Goal: Information Seeking & Learning: Learn about a topic

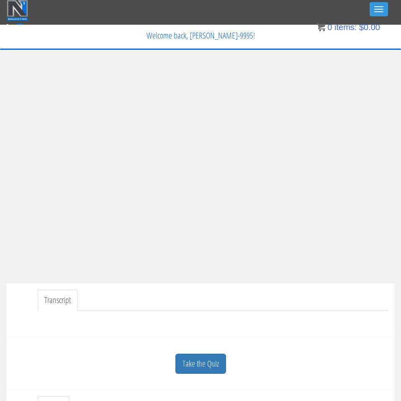
click at [206, 360] on link "Take the Quiz" at bounding box center [200, 364] width 51 height 21
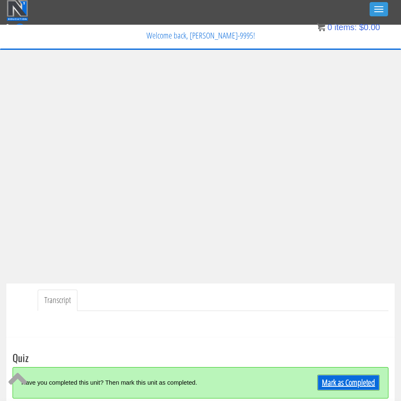
click at [348, 378] on link "Mark as Completed" at bounding box center [348, 383] width 62 height 16
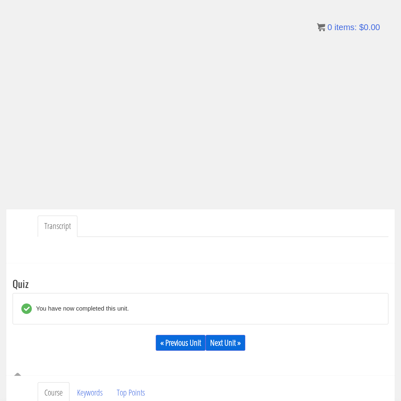
scroll to position [135, 0]
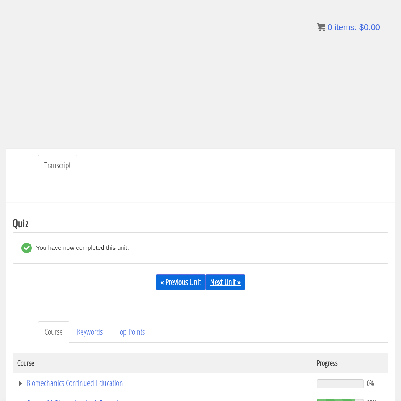
click at [226, 279] on link "Next Unit »" at bounding box center [225, 282] width 40 height 16
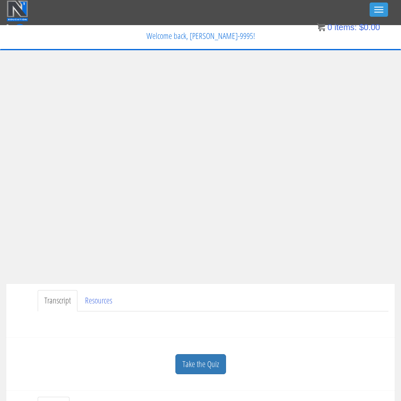
click at [203, 353] on div "Take the Quiz" at bounding box center [201, 364] width 376 height 41
click at [204, 361] on link "Take the Quiz" at bounding box center [200, 364] width 51 height 21
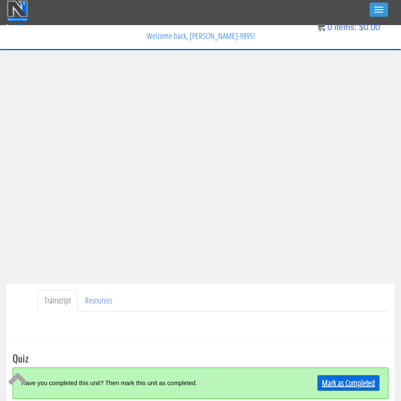
click at [336, 384] on link "Mark as Completed" at bounding box center [348, 383] width 62 height 16
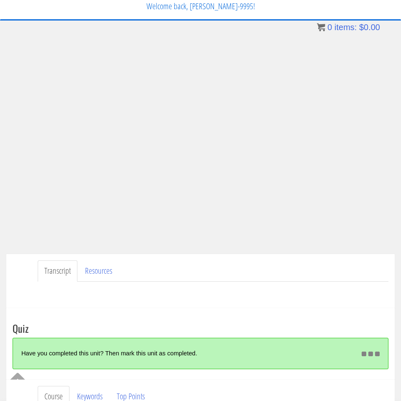
scroll to position [61, 0]
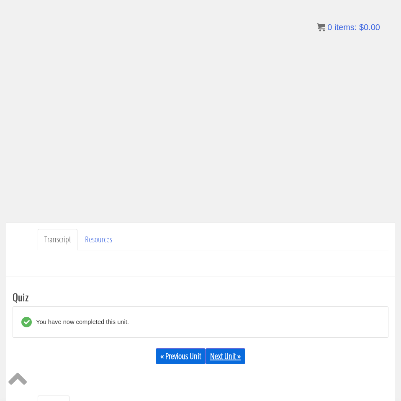
click at [233, 354] on link "Next Unit »" at bounding box center [225, 356] width 40 height 16
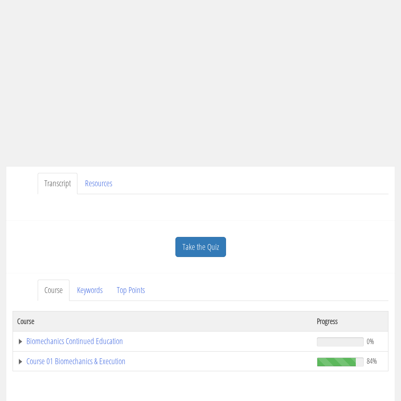
click at [81, 169] on div "Transcript Resources" at bounding box center [200, 194] width 388 height 54
click at [89, 179] on link "Resources" at bounding box center [98, 183] width 41 height 21
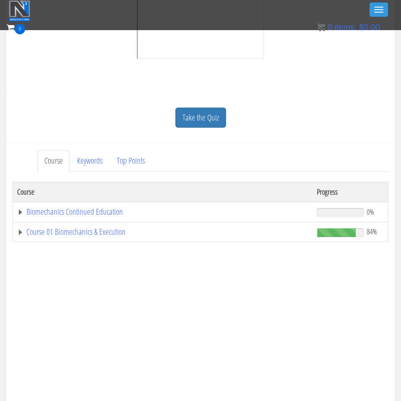
scroll to position [417, 0]
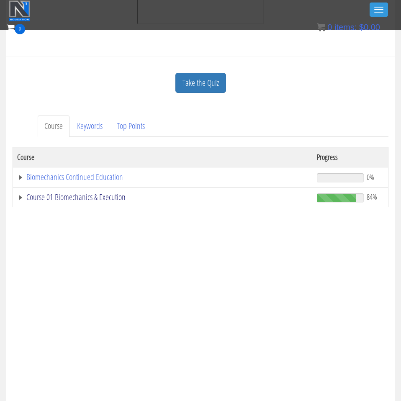
click at [57, 199] on link "Course 01 Biomechanics & Execution" at bounding box center [162, 197] width 291 height 8
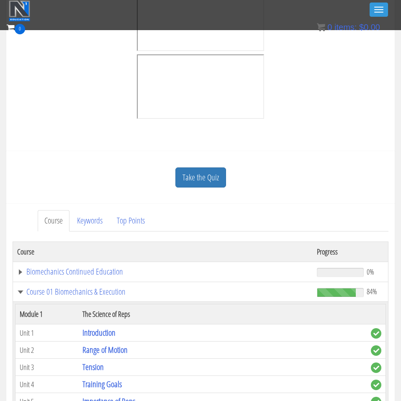
scroll to position [336, 0]
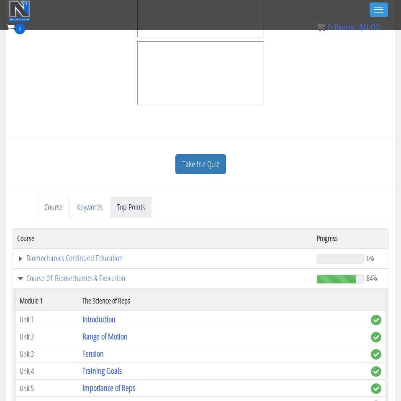
click at [135, 201] on link "Top Points" at bounding box center [130, 207] width 41 height 21
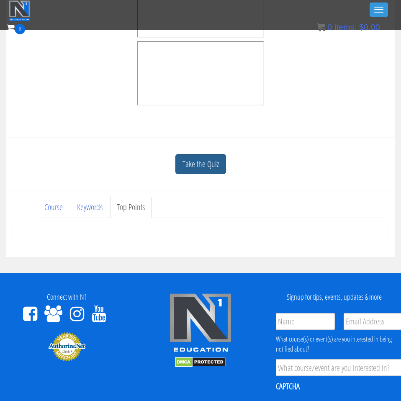
click at [203, 165] on link "Take the Quiz" at bounding box center [200, 164] width 51 height 21
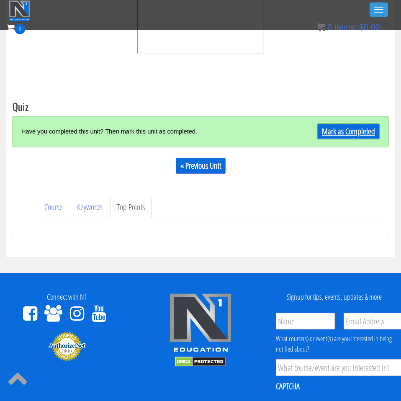
click at [356, 136] on link "Mark as Completed" at bounding box center [348, 131] width 62 height 16
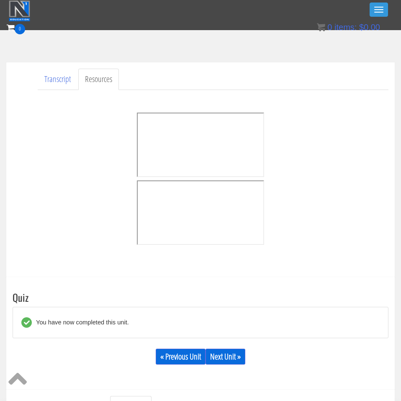
scroll to position [198, 0]
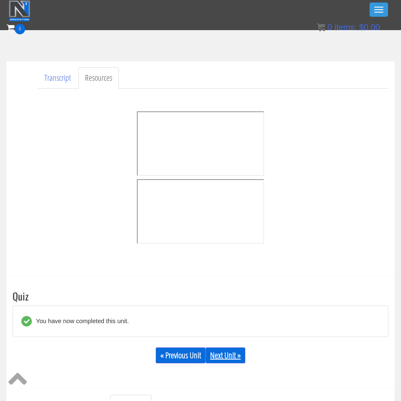
click at [228, 358] on link "Next Unit »" at bounding box center [225, 355] width 40 height 16
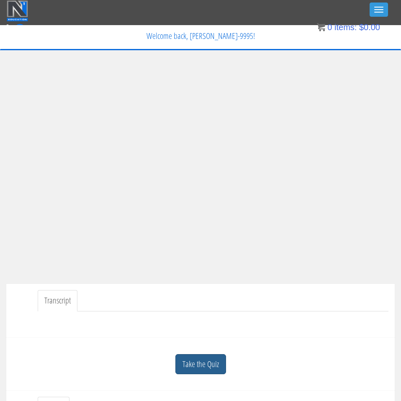
click at [208, 370] on link "Take the Quiz" at bounding box center [200, 364] width 51 height 21
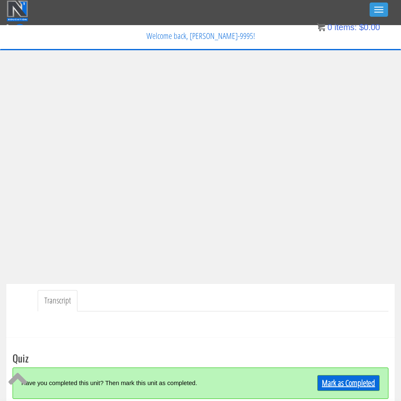
drag, startPoint x: 369, startPoint y: 393, endPoint x: 357, endPoint y: 380, distance: 18.1
click at [368, 392] on div "Have you completed this unit? Then mark this unit as completed. Mark as Complet…" at bounding box center [201, 382] width 376 height 31
click at [357, 380] on link "Mark as Completed" at bounding box center [348, 383] width 62 height 16
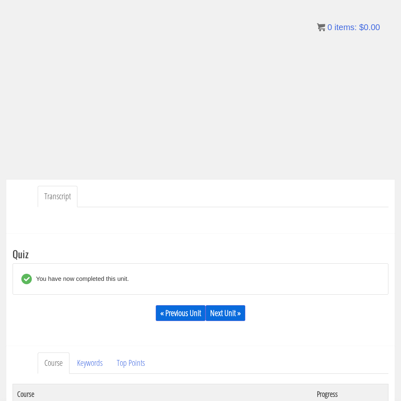
scroll to position [103, 0]
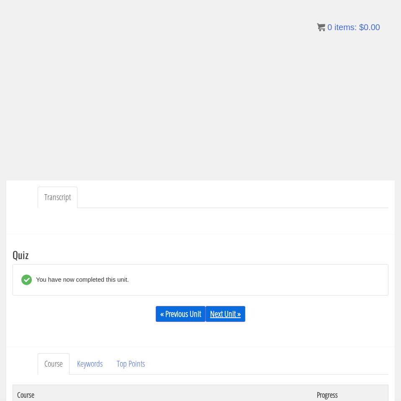
click at [229, 309] on link "Next Unit »" at bounding box center [225, 314] width 40 height 16
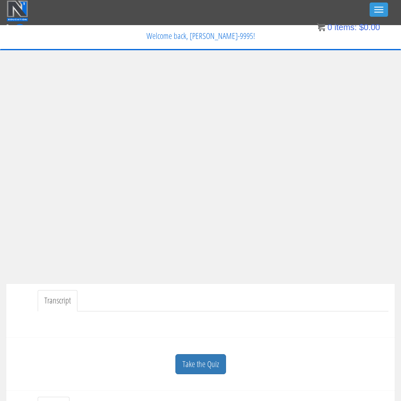
scroll to position [0, 0]
click at [189, 362] on link "Take the Quiz" at bounding box center [200, 364] width 51 height 21
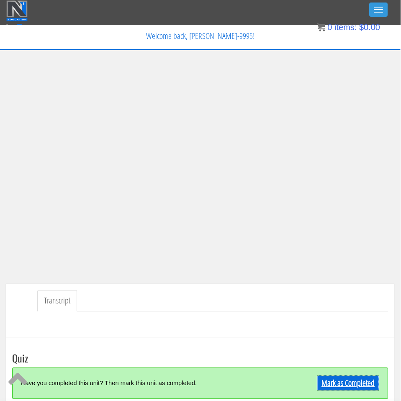
click at [339, 383] on link "Mark as Completed" at bounding box center [348, 383] width 62 height 16
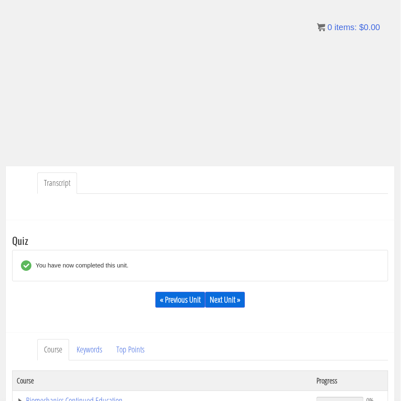
scroll to position [118, 0]
click at [230, 299] on link "Next Unit »" at bounding box center [225, 299] width 40 height 16
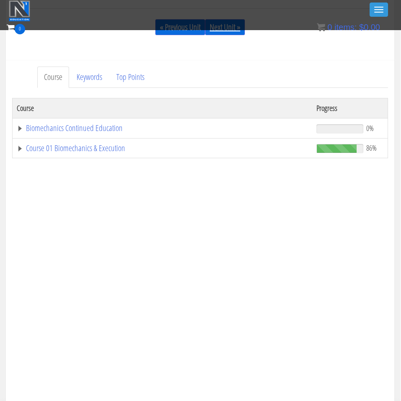
scroll to position [320, 0]
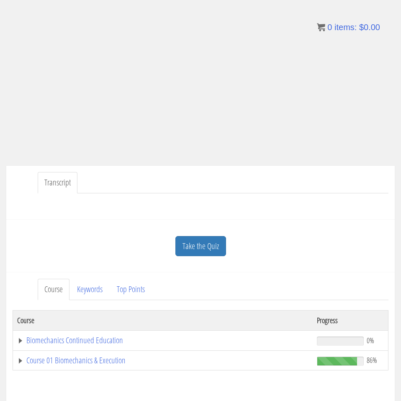
scroll to position [126, 0]
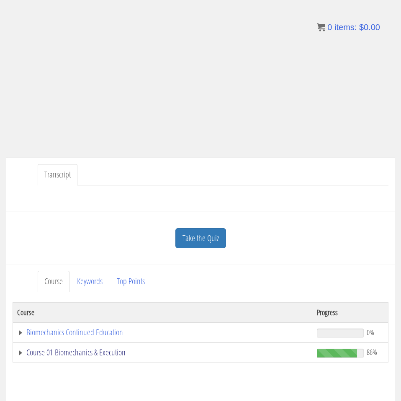
click at [82, 354] on link "Course 01 Biomechanics & Execution" at bounding box center [162, 352] width 291 height 8
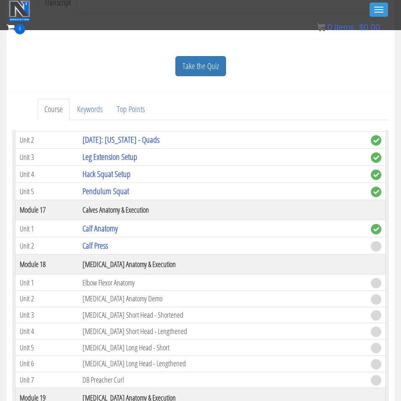
scroll to position [285, 0]
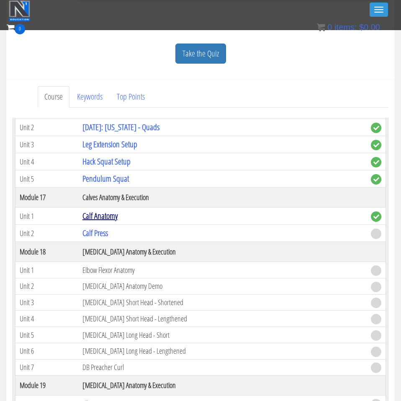
click at [110, 213] on link "Calf Anatomy" at bounding box center [99, 215] width 35 height 11
